Goal: Task Accomplishment & Management: Use online tool/utility

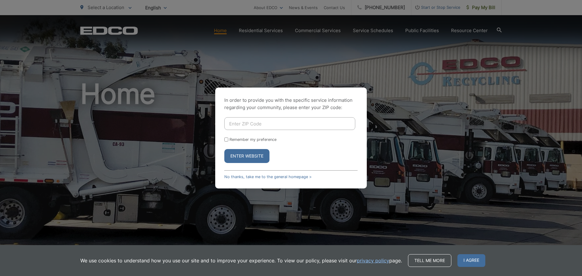
click at [268, 125] on input "Enter ZIP Code" at bounding box center [289, 123] width 131 height 13
click at [258, 123] on input "Enter ZIP Code" at bounding box center [289, 123] width 131 height 13
type input "5"
type input "92059"
click at [224, 149] on button "Enter Website" at bounding box center [246, 156] width 45 height 14
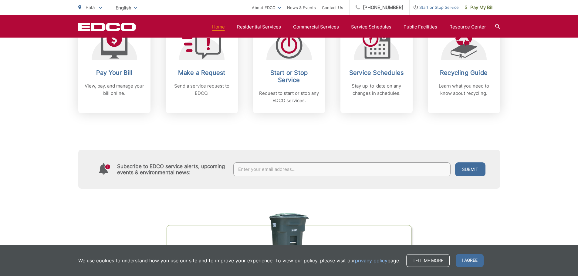
scroll to position [273, 0]
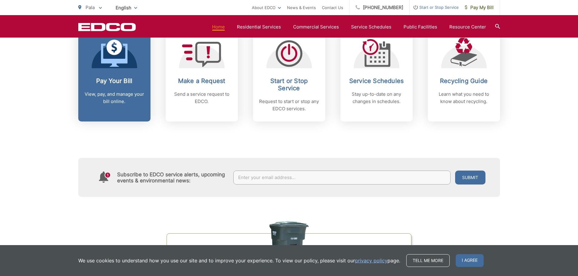
click at [117, 109] on link "Pay Your Bill View, pay, and manage your bill online." at bounding box center [114, 75] width 72 height 93
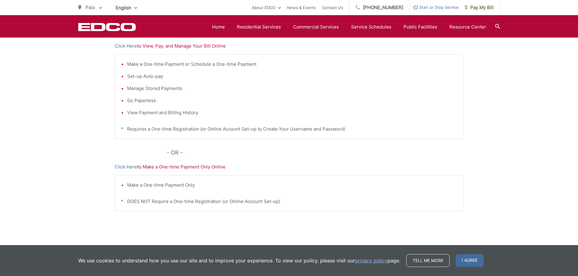
scroll to position [121, 0]
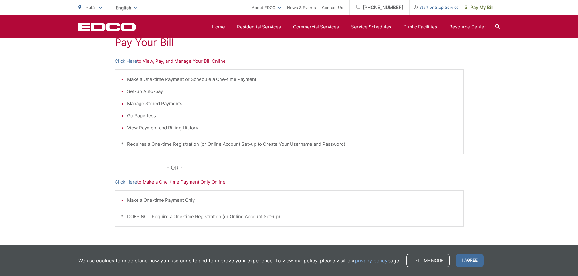
click at [190, 182] on p "Click Here to Make a One-time Payment Only Online" at bounding box center [289, 182] width 349 height 7
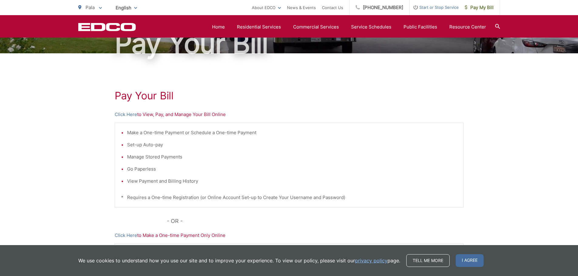
scroll to position [61, 0]
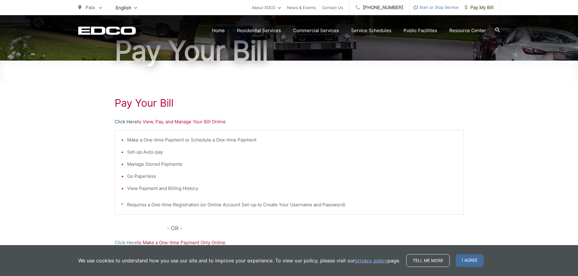
click at [124, 122] on link "Click Here" at bounding box center [126, 121] width 22 height 7
